Goal: Find specific page/section: Find specific page/section

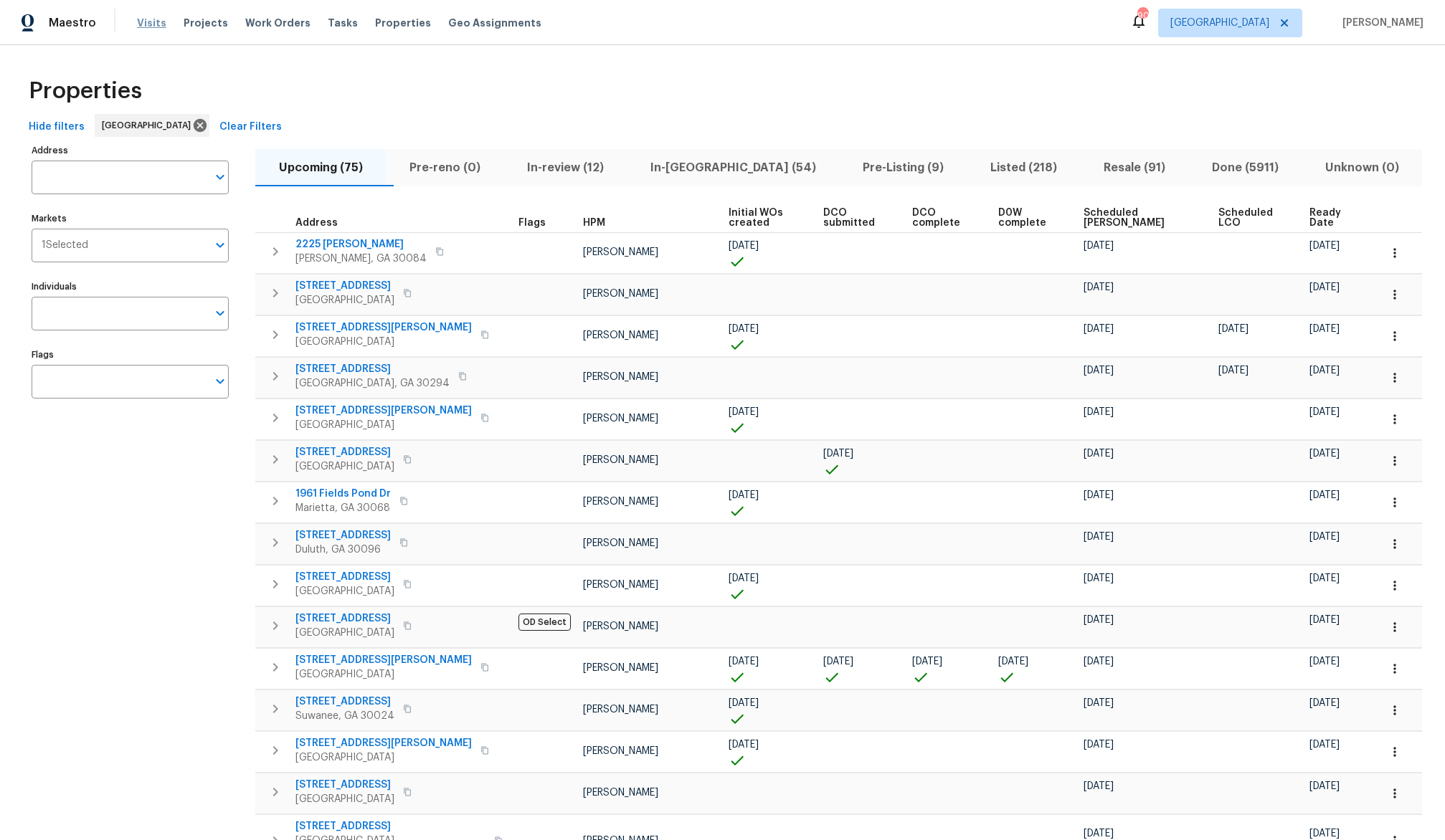
click at [149, 22] on span "Visits" at bounding box center [151, 22] width 29 height 14
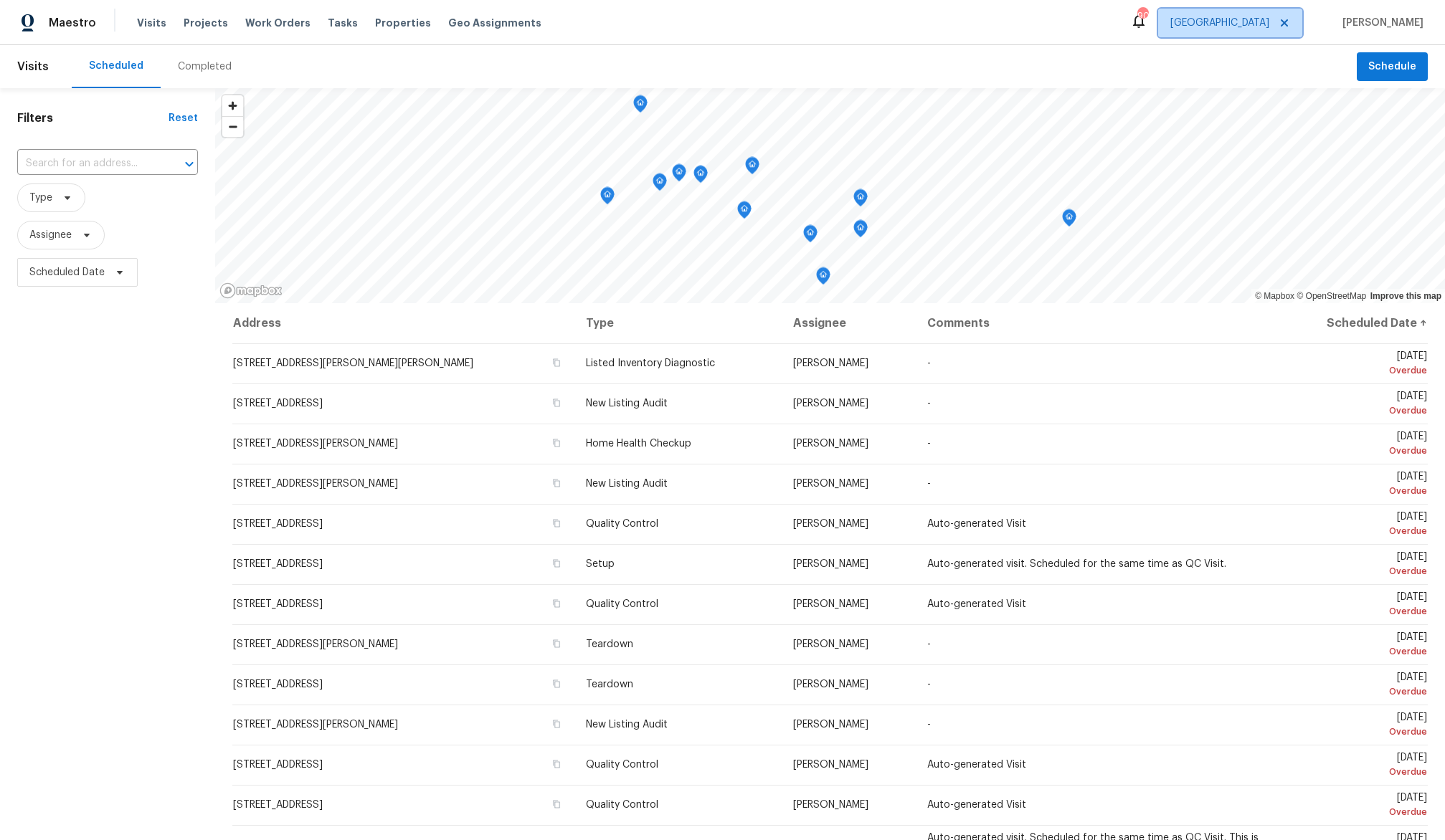
click at [1269, 23] on span "[GEOGRAPHIC_DATA]" at bounding box center [1220, 22] width 99 height 14
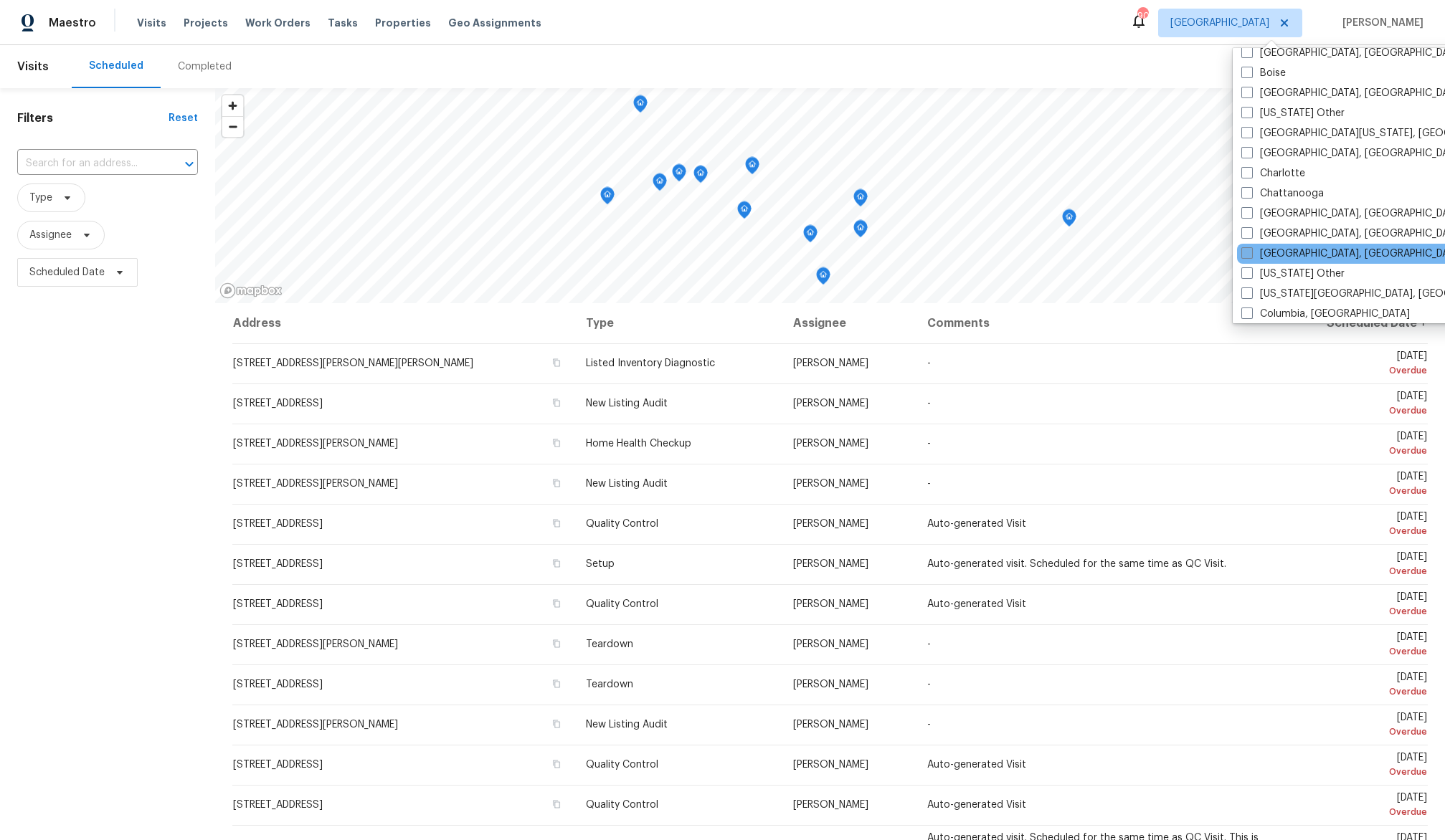
scroll to position [192, 0]
click at [1249, 253] on span at bounding box center [1247, 252] width 11 height 11
click at [1249, 253] on input "[GEOGRAPHIC_DATA], [GEOGRAPHIC_DATA]" at bounding box center [1246, 250] width 9 height 9
checkbox input "true"
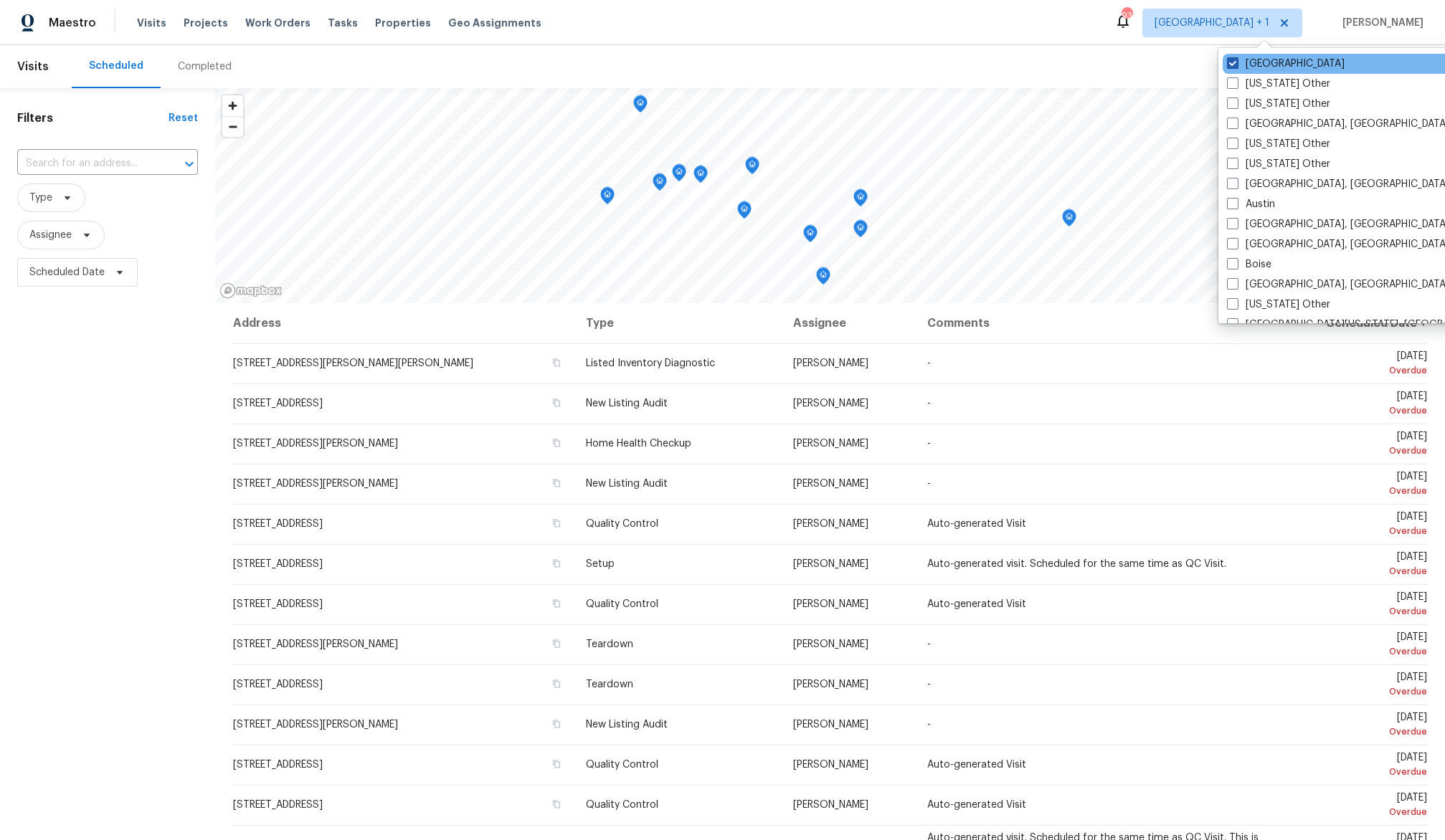
click at [1233, 66] on span at bounding box center [1233, 63] width 11 height 11
click at [1233, 66] on input "[GEOGRAPHIC_DATA]" at bounding box center [1232, 62] width 9 height 9
checkbox input "false"
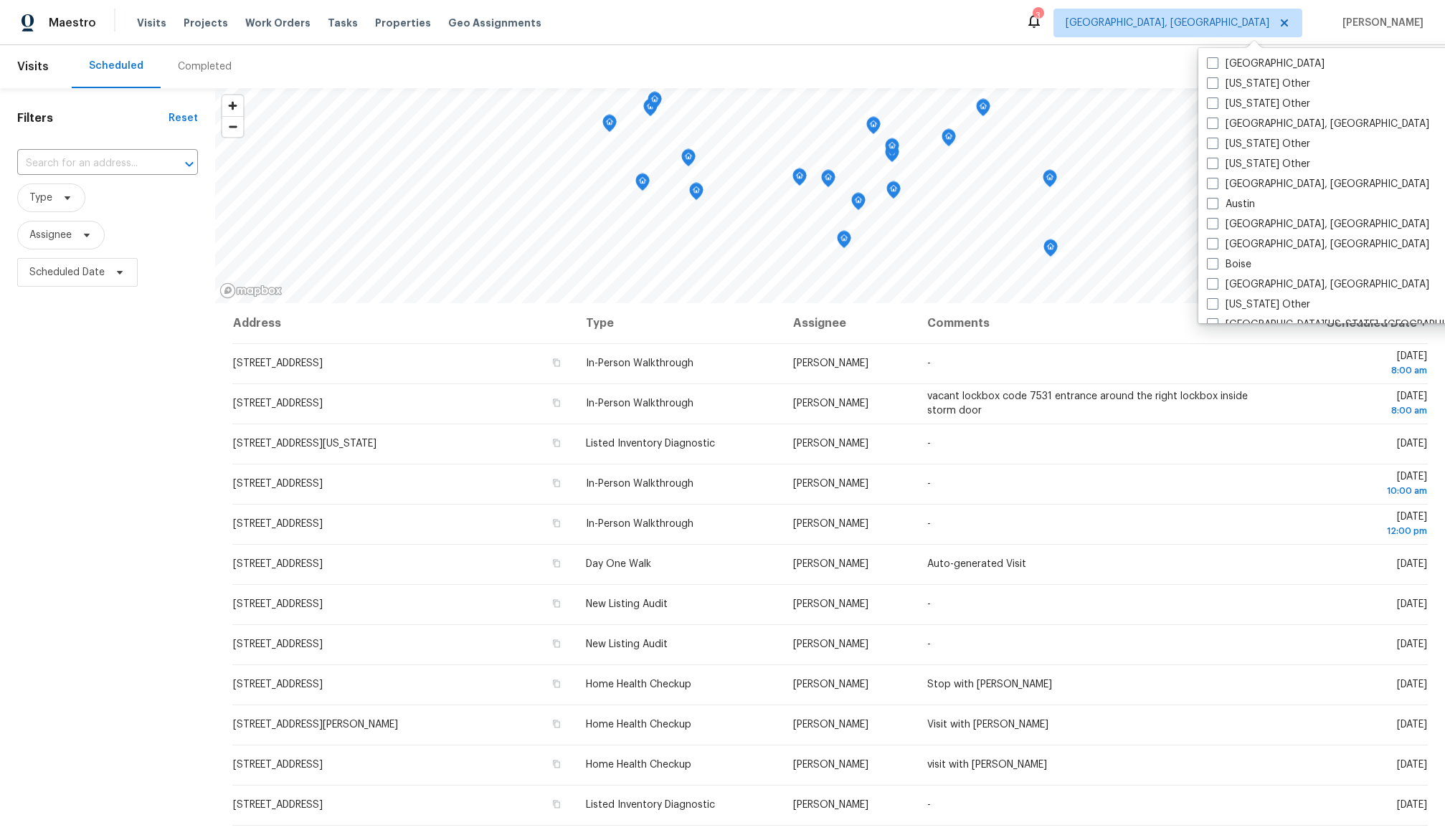
click at [168, 384] on div "Filters Reset ​ Type Assignee Scheduled Date" at bounding box center [107, 532] width 215 height 888
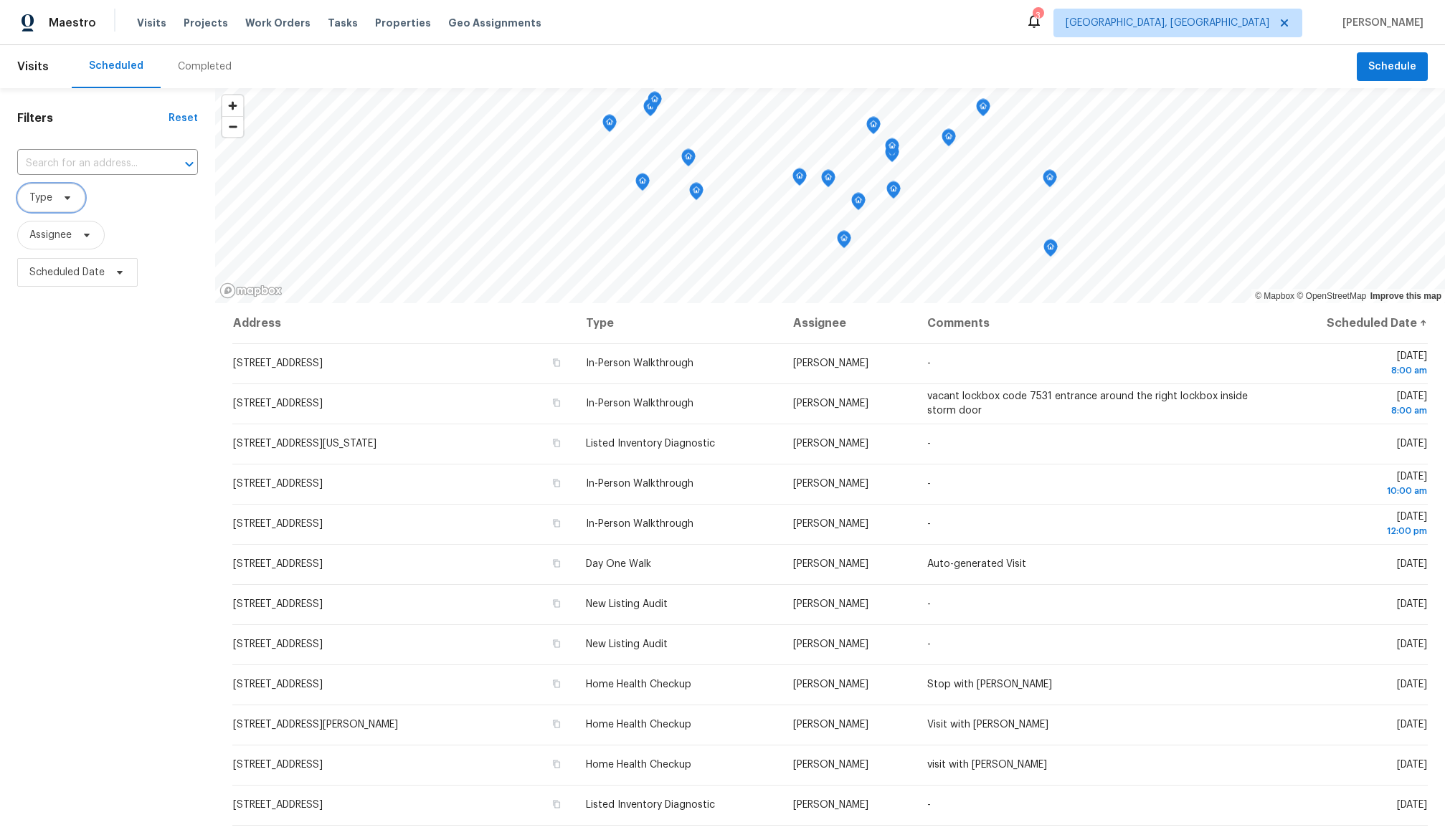
click at [63, 193] on icon at bounding box center [67, 198] width 11 height 11
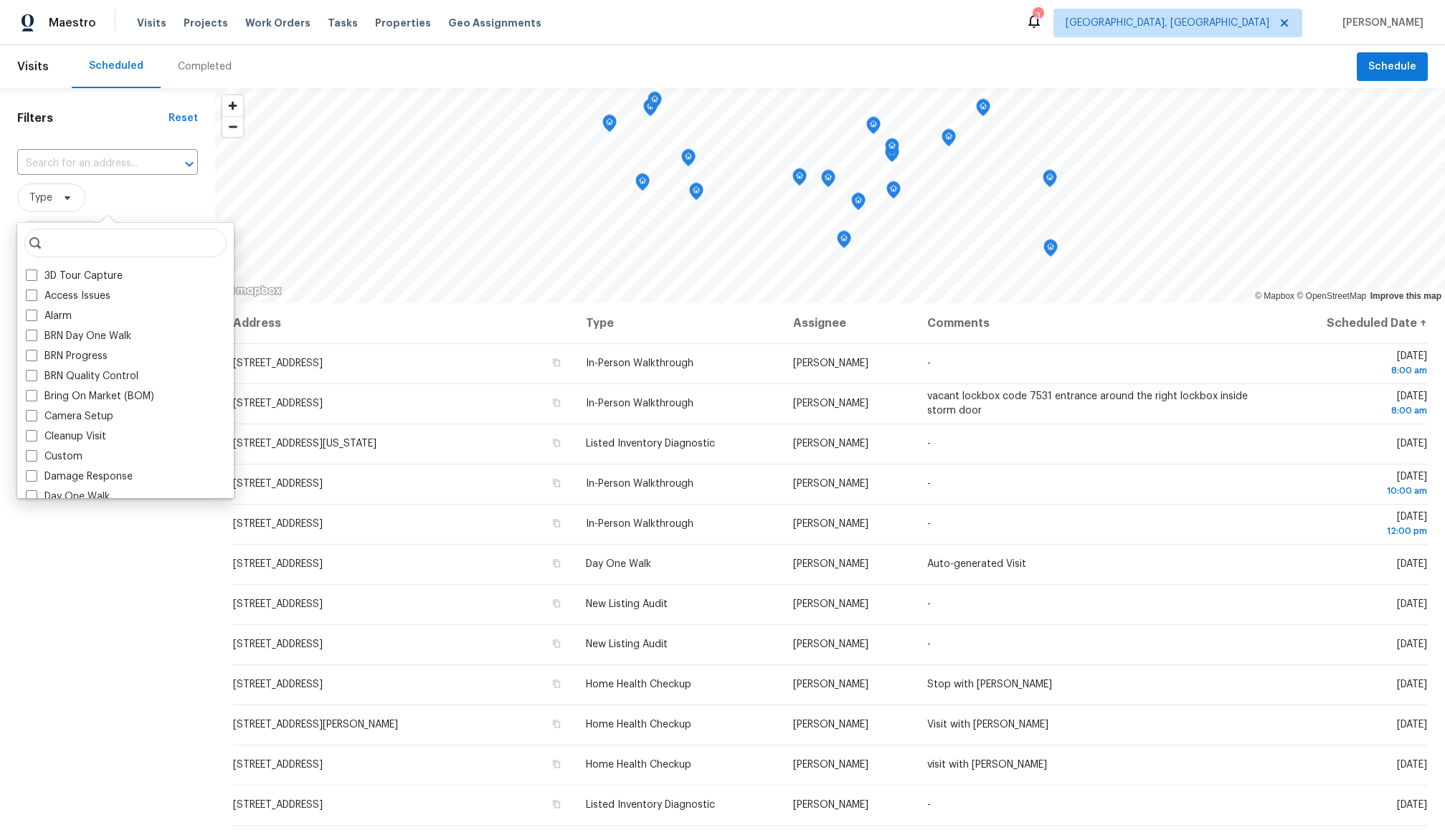
click at [64, 530] on div "Filters Reset ​ Type Assignee Scheduled Date" at bounding box center [107, 532] width 215 height 888
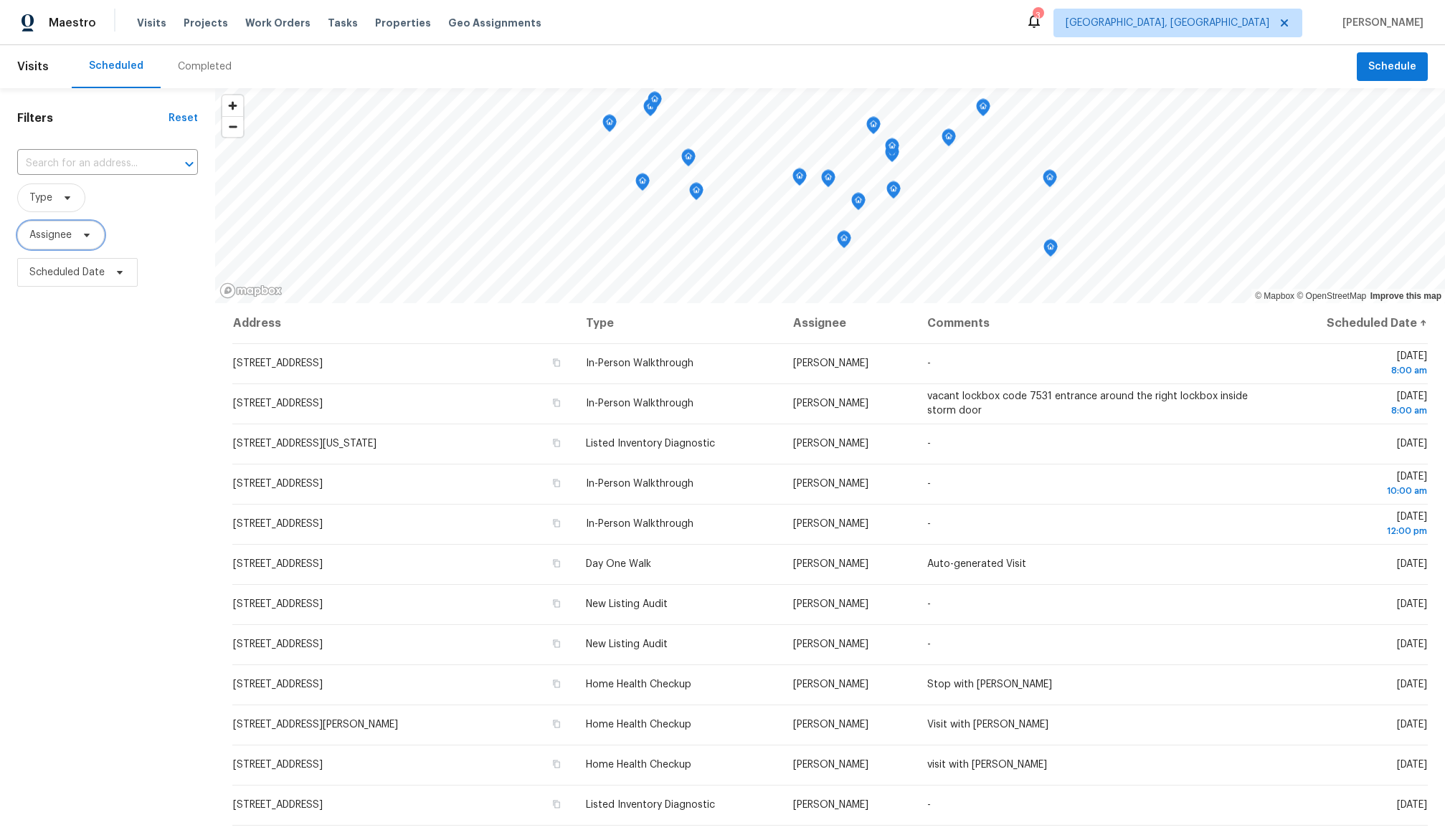
click at [87, 236] on icon at bounding box center [87, 235] width 11 height 11
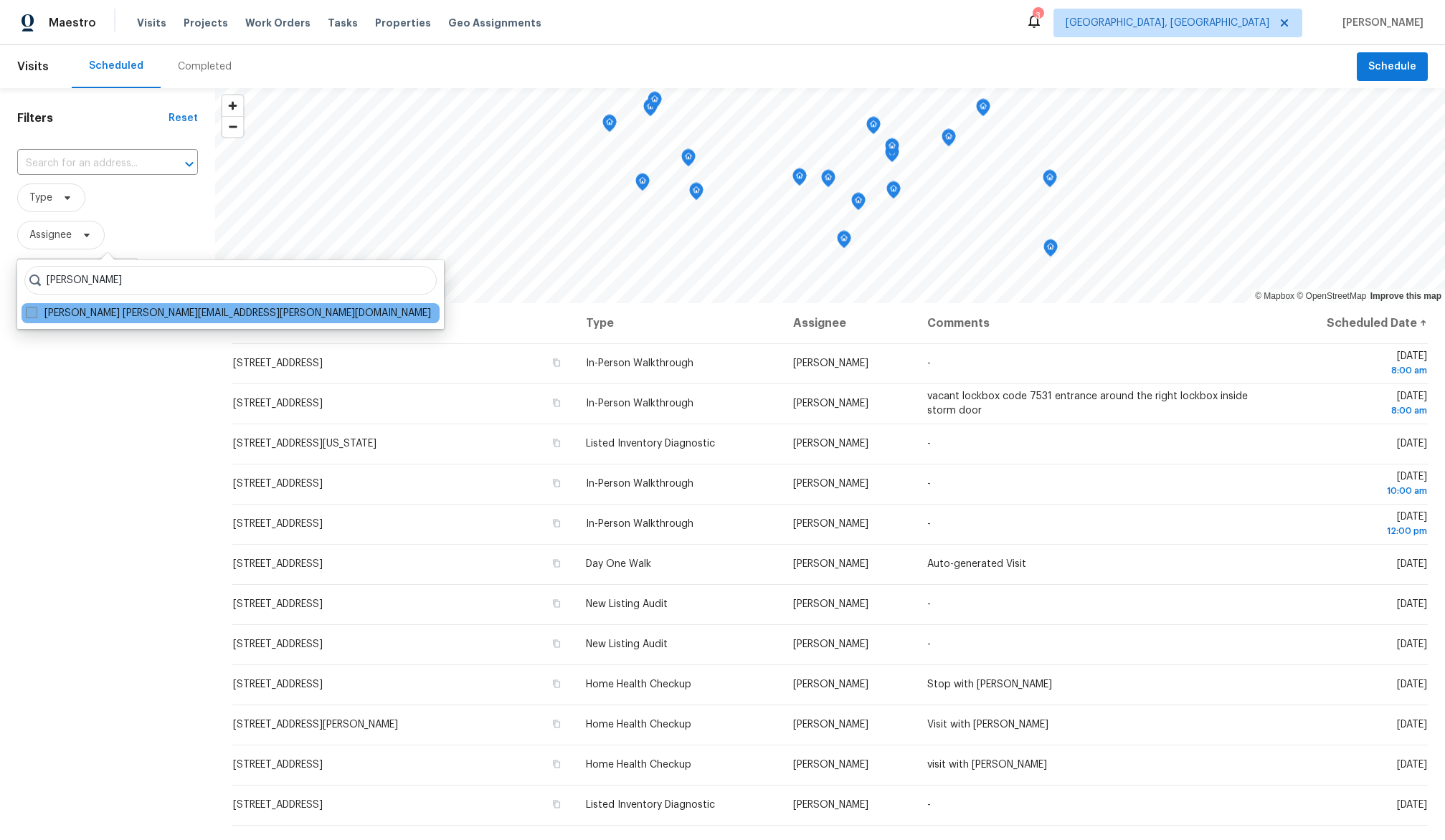
type input "[PERSON_NAME]"
click at [33, 307] on span at bounding box center [32, 312] width 11 height 11
click at [33, 307] on input "[PERSON_NAME] [PERSON_NAME][EMAIL_ADDRESS][PERSON_NAME][DOMAIN_NAME]" at bounding box center [31, 311] width 9 height 9
checkbox input "true"
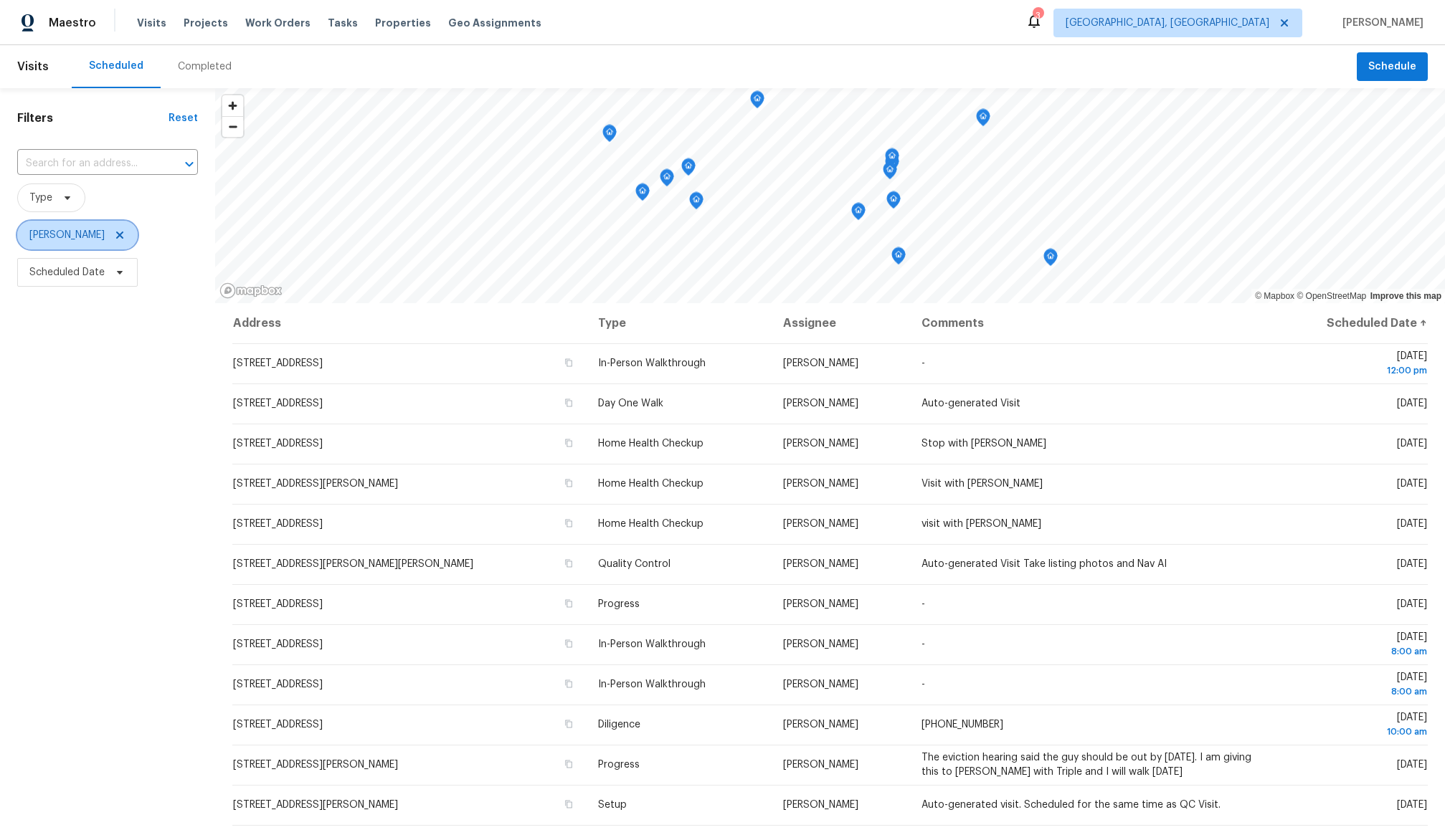
click at [125, 233] on icon at bounding box center [120, 235] width 11 height 11
